Goal: Information Seeking & Learning: Check status

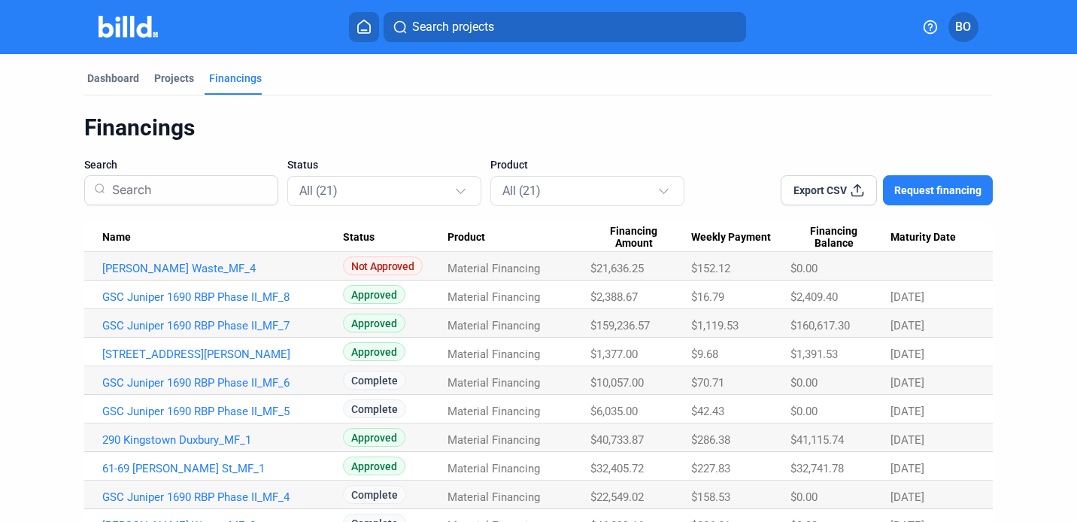
scroll to position [162, 0]
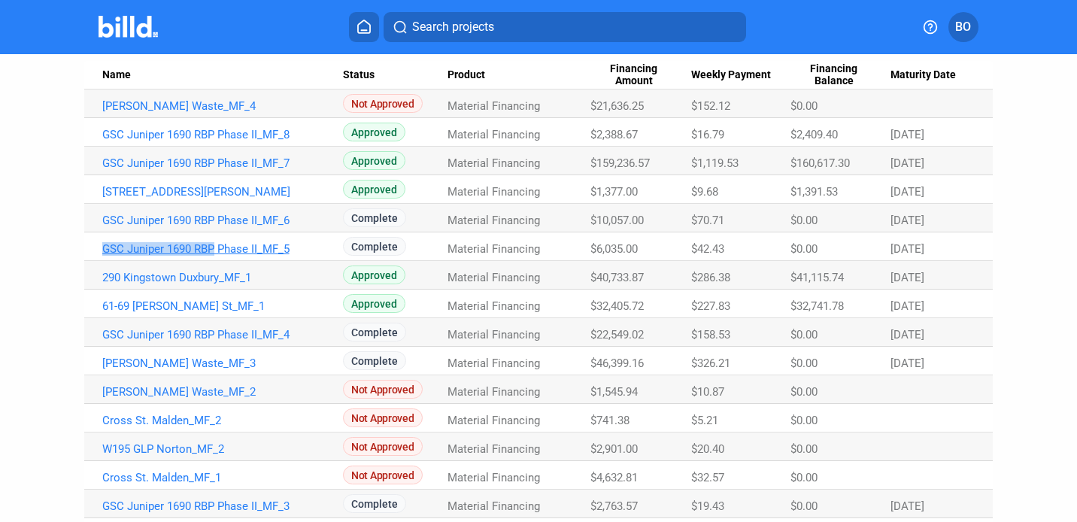
drag, startPoint x: 95, startPoint y: 247, endPoint x: 214, endPoint y: 254, distance: 119.0
click at [214, 254] on td "GSC Juniper 1690 RBP Phase II_MF_5" at bounding box center [213, 246] width 259 height 29
copy link "GSC Juniper 1690 RBP"
drag, startPoint x: 100, startPoint y: 279, endPoint x: 219, endPoint y: 279, distance: 118.8
click at [219, 279] on td "290 Kingstown Duxbury_MF_1" at bounding box center [213, 275] width 259 height 29
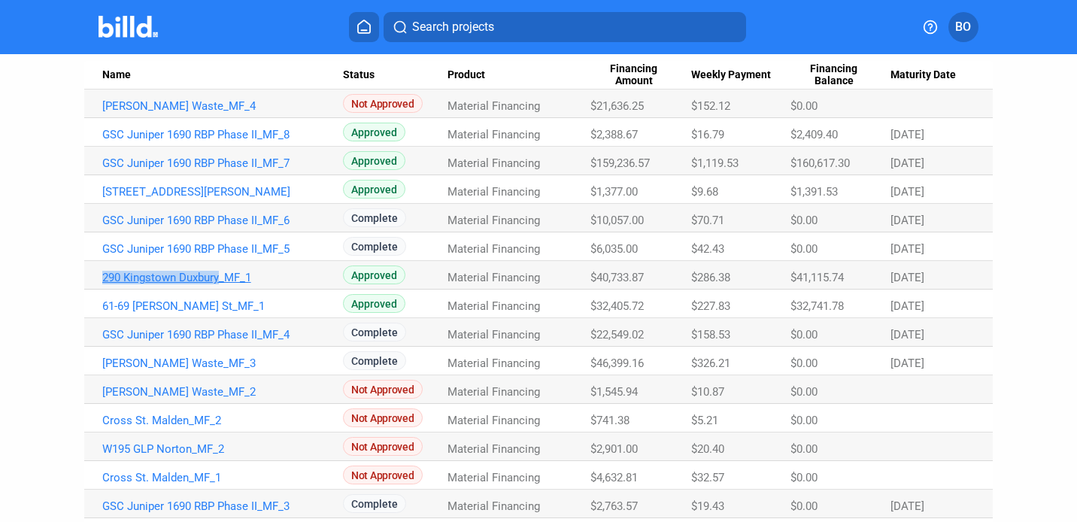
copy link "[STREET_ADDRESS]"
click at [35, 345] on div "Dashboard Projects Financings Financings Search Status All (21) Product All (21…" at bounding box center [538, 291] width 1077 height 798
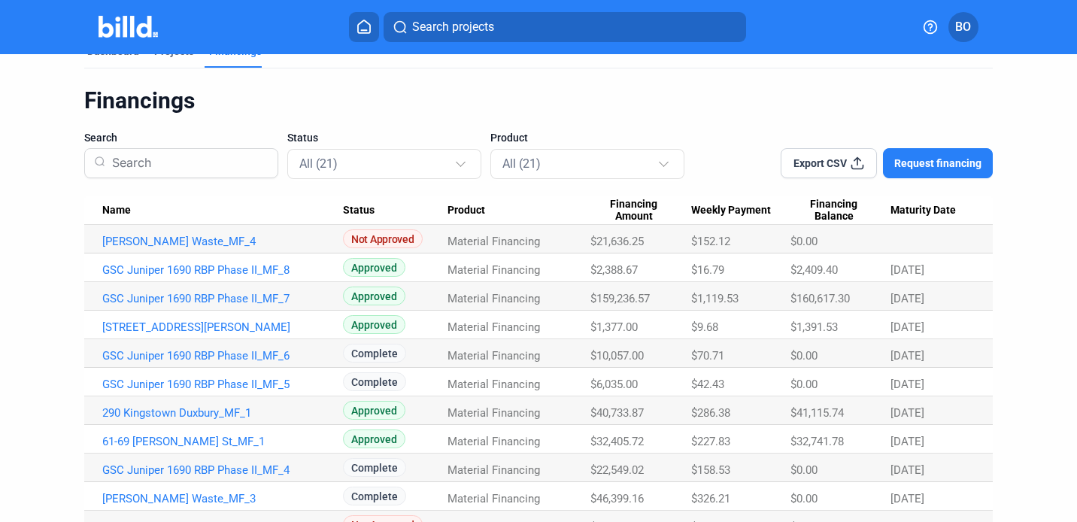
scroll to position [0, 0]
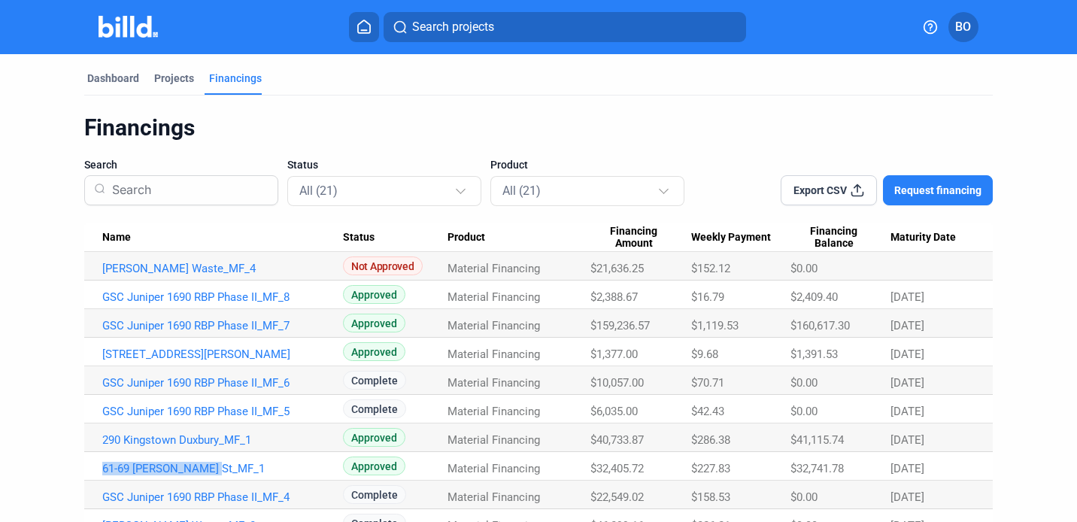
drag, startPoint x: 216, startPoint y: 468, endPoint x: 93, endPoint y: 469, distance: 122.6
click at [93, 469] on td "61-69 [PERSON_NAME] St_MF_1" at bounding box center [213, 466] width 259 height 29
copy link "61-69 [PERSON_NAME] St_MF_1"
drag, startPoint x: 793, startPoint y: 469, endPoint x: 846, endPoint y: 466, distance: 53.5
click at [846, 466] on div "$32,741.78" at bounding box center [840, 469] width 100 height 14
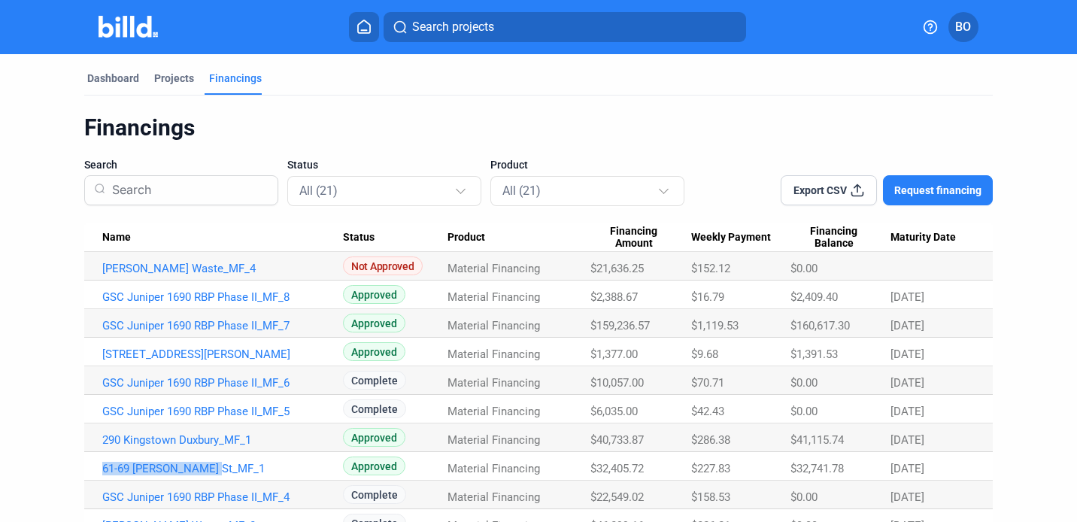
copy span "32,741.78"
click at [846, 466] on div "$32,741.78" at bounding box center [840, 469] width 100 height 14
drag, startPoint x: 845, startPoint y: 471, endPoint x: 785, endPoint y: 472, distance: 59.4
click at [790, 472] on div "$32,741.78" at bounding box center [840, 469] width 100 height 14
copy span "$32,741.78"
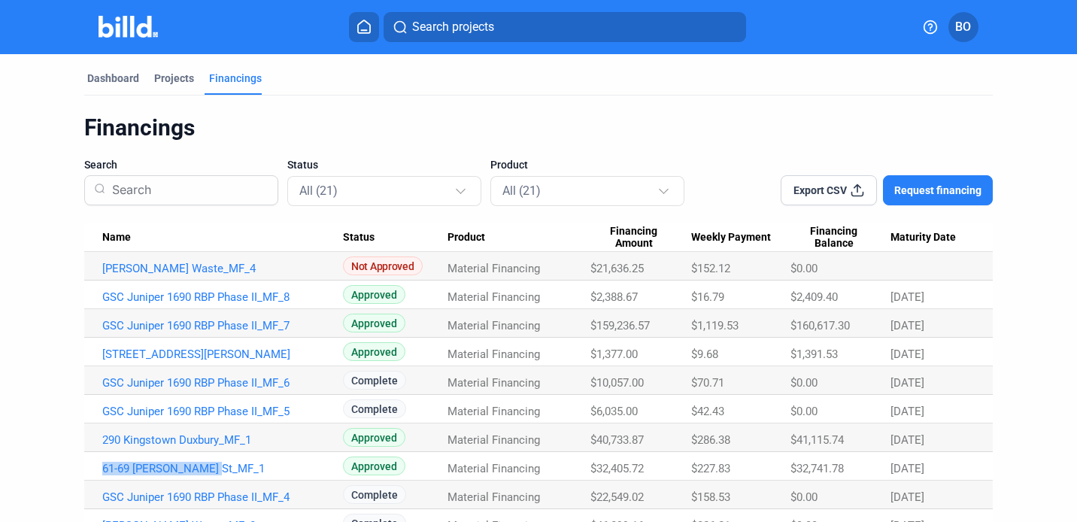
drag, startPoint x: 791, startPoint y: 435, endPoint x: 855, endPoint y: 442, distance: 64.4
click at [855, 442] on div "$41,115.74" at bounding box center [840, 440] width 100 height 14
drag, startPoint x: 843, startPoint y: 441, endPoint x: 784, endPoint y: 442, distance: 59.4
click at [784, 442] on tr "290 Kingstown Duxbury_MF_1 Approved Material Financing $40,733.87 $286.38 $41,1…" at bounding box center [538, 437] width 909 height 29
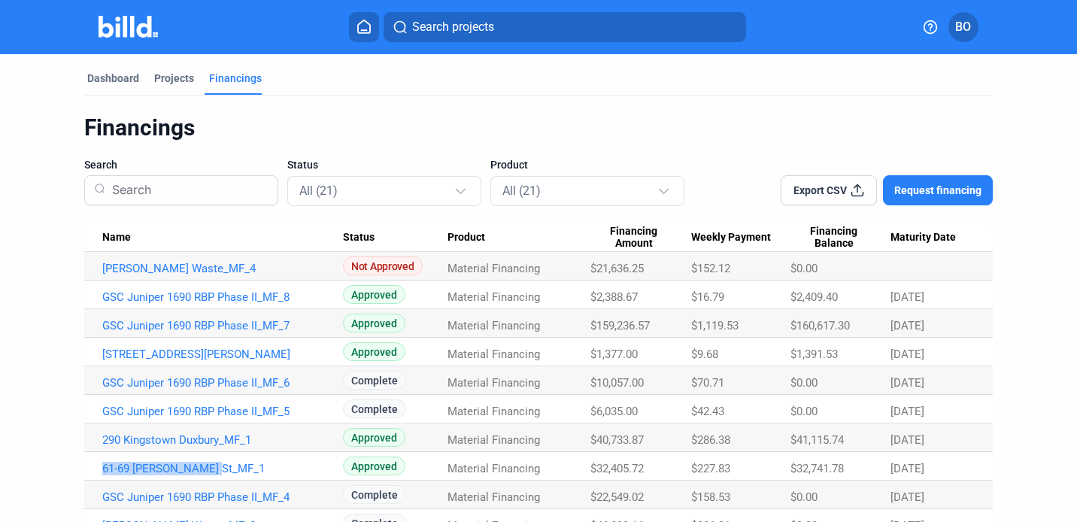
copy tr "$41,115.74"
drag, startPoint x: 794, startPoint y: 353, endPoint x: 848, endPoint y: 353, distance: 54.1
click at [848, 353] on div "$1,391.53" at bounding box center [840, 354] width 100 height 14
click at [848, 358] on div "$1,391.53" at bounding box center [840, 354] width 100 height 14
drag, startPoint x: 849, startPoint y: 326, endPoint x: 793, endPoint y: 326, distance: 56.4
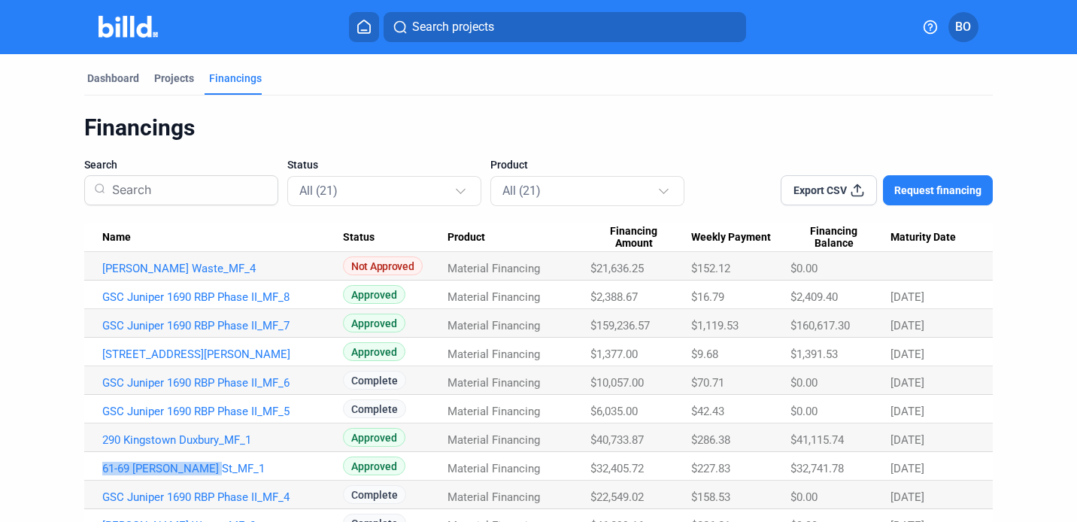
click at [793, 326] on div "$160,617.30" at bounding box center [840, 326] width 100 height 14
click at [792, 299] on span "$2,409.40" at bounding box center [813, 297] width 47 height 14
